Goal: Communication & Community: Answer question/provide support

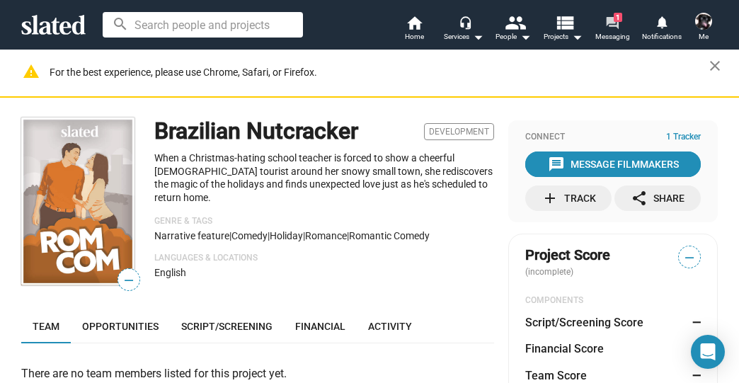
click at [614, 20] on span "1" at bounding box center [618, 17] width 8 height 9
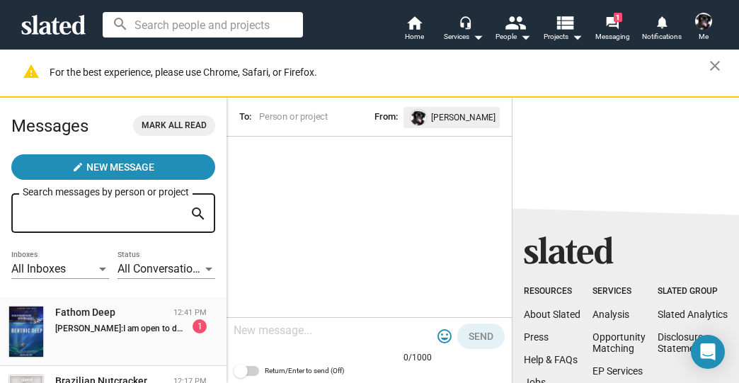
click at [127, 323] on div "[PERSON_NAME]: I am open to discussing brand integration for this film, please …" at bounding box center [130, 326] width 151 height 14
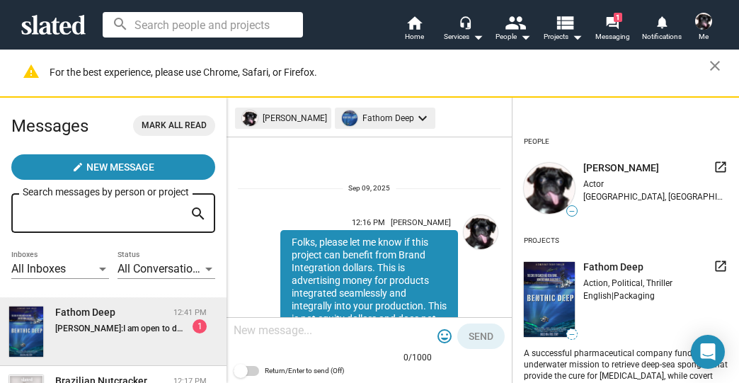
scroll to position [255, 0]
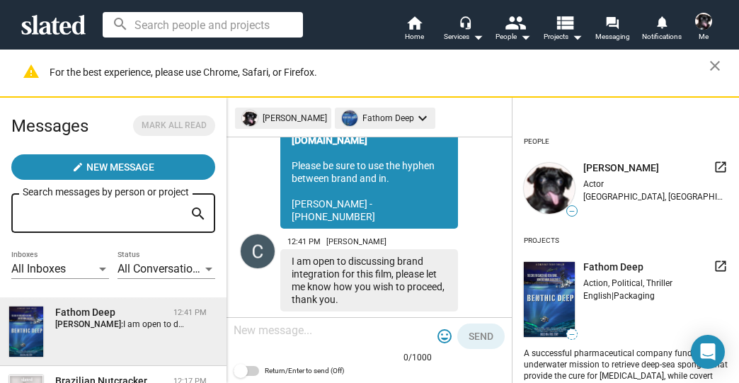
click at [259, 330] on textarea at bounding box center [333, 331] width 198 height 14
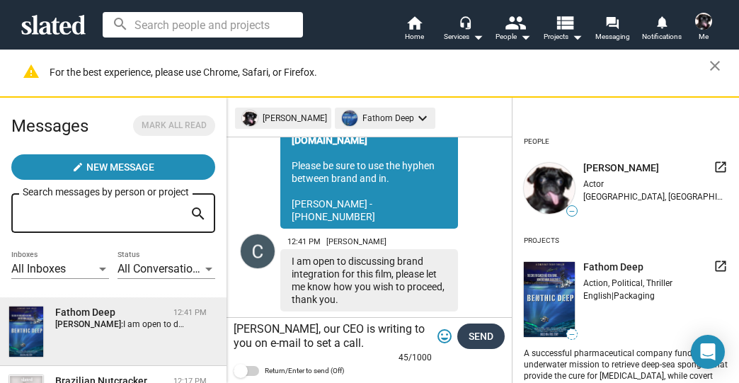
type textarea "[PERSON_NAME], our CEO is writing to you on e-mail to set a call."
drag, startPoint x: 491, startPoint y: 331, endPoint x: 482, endPoint y: 336, distance: 10.8
click at [490, 331] on span "Send" at bounding box center [481, 336] width 25 height 25
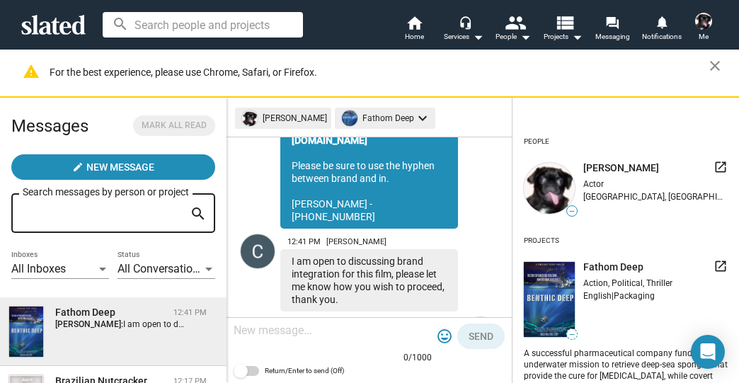
scroll to position [330, 0]
